Goal: Task Accomplishment & Management: Manage account settings

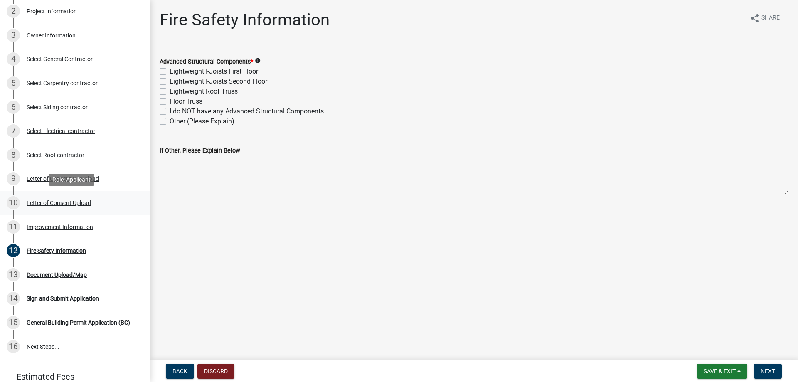
scroll to position [125, 0]
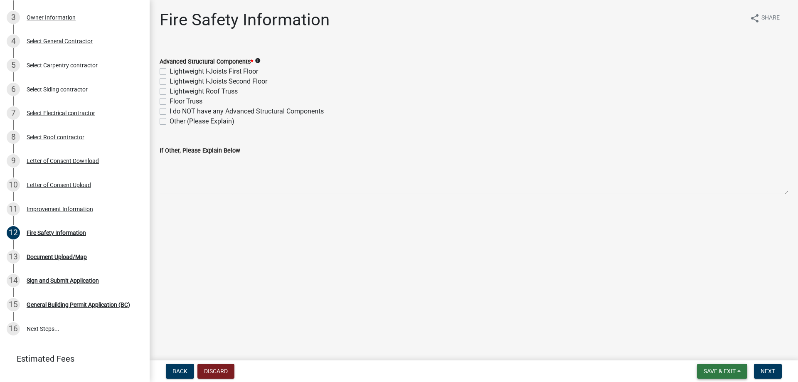
click at [739, 371] on button "Save & Exit" at bounding box center [722, 371] width 50 height 15
click at [735, 349] on button "Save & Exit" at bounding box center [714, 349] width 66 height 20
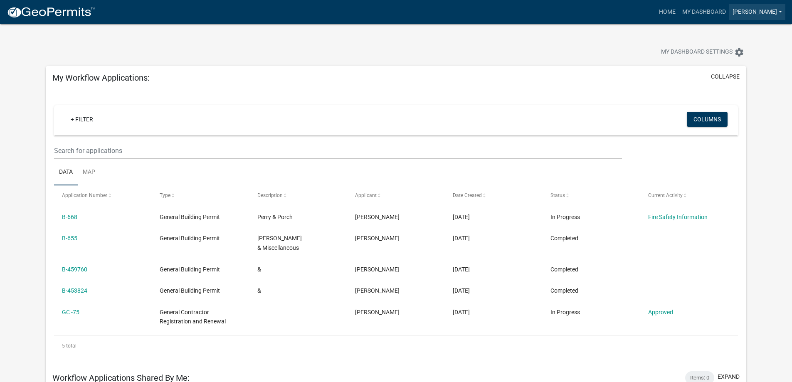
click at [777, 16] on link "[PERSON_NAME]" at bounding box center [757, 12] width 56 height 16
click at [741, 39] on link "Account" at bounding box center [749, 34] width 71 height 20
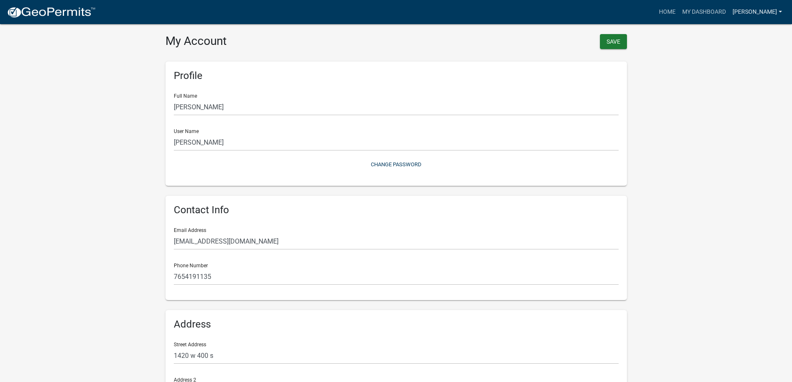
click at [767, 7] on link "Ferger" at bounding box center [757, 12] width 56 height 16
click at [761, 59] on link "Contractor Profile" at bounding box center [749, 54] width 71 height 20
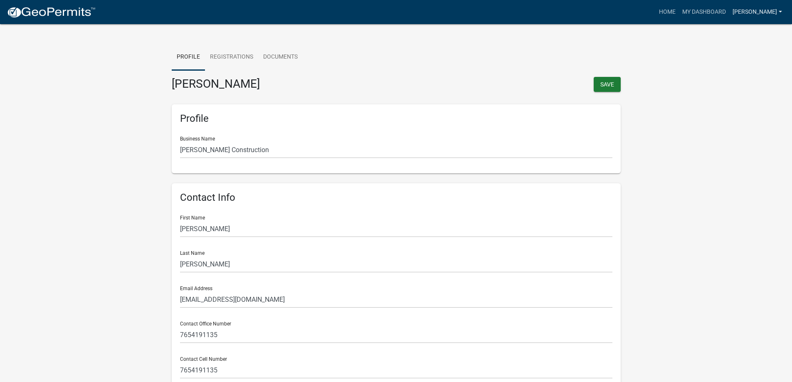
click at [765, 14] on link "Ferger" at bounding box center [757, 12] width 56 height 16
